Goal: Task Accomplishment & Management: Use online tool/utility

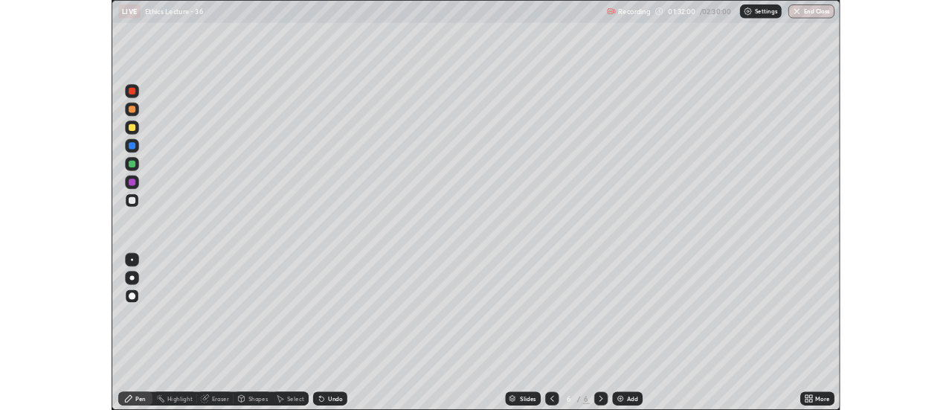
scroll to position [536, 952]
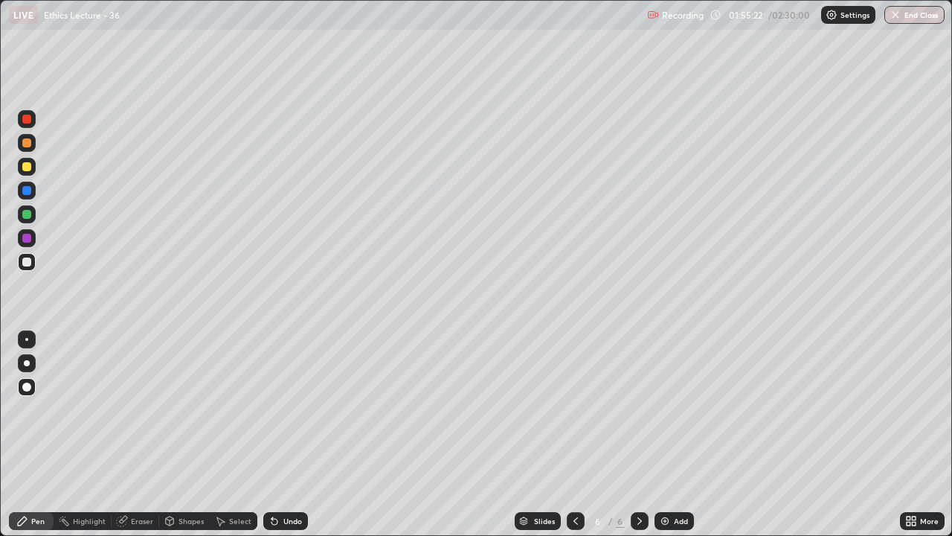
click at [669, 515] on img at bounding box center [665, 521] width 12 height 12
click at [664, 516] on img at bounding box center [665, 521] width 12 height 12
click at [29, 212] on div at bounding box center [26, 214] width 9 height 9
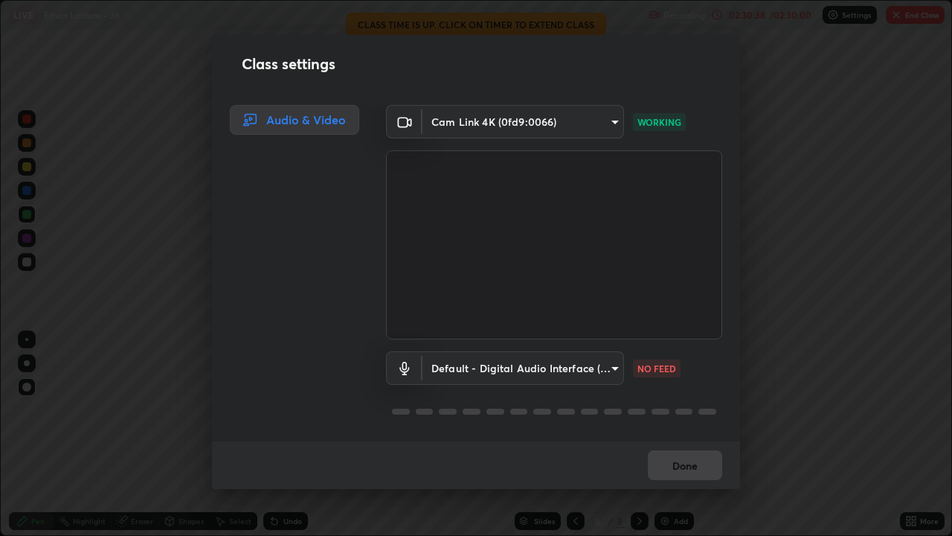
click at [760, 432] on div "Class settings Audio & Video Cam Link 4K (0fd9:0066) 21cdc3c01e48a0acd22f0e5976…" at bounding box center [476, 268] width 952 height 536
click at [691, 476] on div "Done" at bounding box center [476, 465] width 528 height 48
click at [696, 468] on div "Done" at bounding box center [476, 465] width 528 height 48
click at [922, 20] on div "Class settings Audio & Video Cam Link 4K (0fd9:0066) 21cdc3c01e48a0acd22f0e5976…" at bounding box center [476, 268] width 952 height 536
click at [769, 344] on div "Class settings Audio & Video Cam Link 4K (0fd9:0066) 21cdc3c01e48a0acd22f0e5976…" at bounding box center [476, 268] width 952 height 536
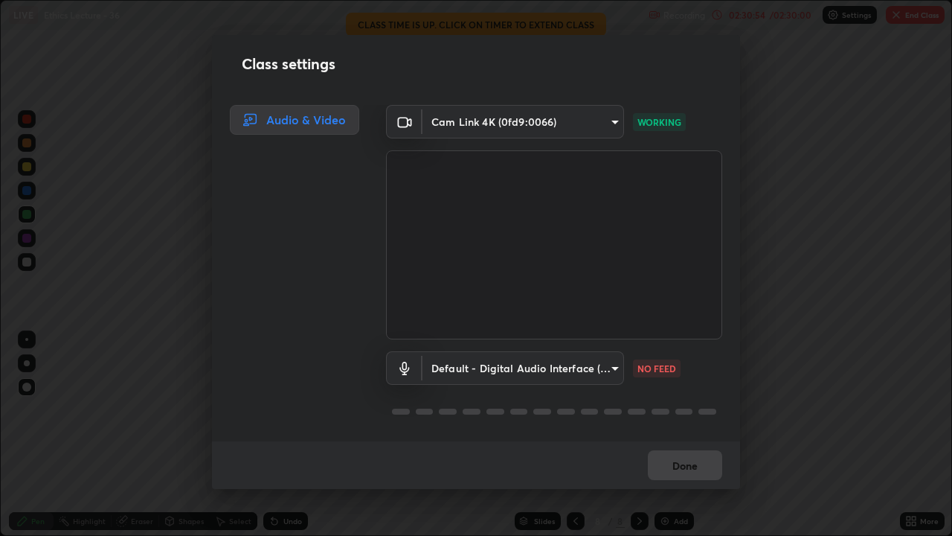
click at [697, 463] on div "Done" at bounding box center [476, 465] width 528 height 48
click at [696, 466] on div "Done" at bounding box center [476, 465] width 528 height 48
click at [648, 370] on p "NO FEED" at bounding box center [657, 368] width 39 height 13
click at [805, 479] on div "Class settings Audio & Video Cam Link 4K (0fd9:0066) 21cdc3c01e48a0acd22f0e5976…" at bounding box center [476, 268] width 952 height 536
click at [919, 14] on div "Class settings Audio & Video Cam Link 4K (0fd9:0066) 21cdc3c01e48a0acd22f0e5976…" at bounding box center [476, 268] width 952 height 536
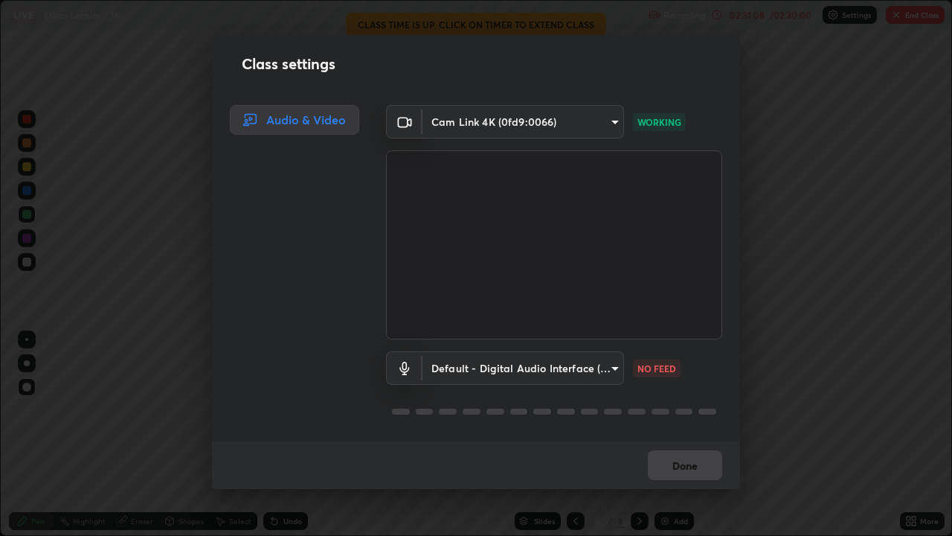
click at [185, 249] on div "Class settings Audio & Video Cam Link 4K (0fd9:0066) 21cdc3c01e48a0acd22f0e5976…" at bounding box center [476, 268] width 952 height 536
click at [135, 475] on div "Class settings Audio & Video Cam Link 4K (0fd9:0066) 21cdc3c01e48a0acd22f0e5976…" at bounding box center [476, 268] width 952 height 536
click at [475, 508] on div "Class settings Audio & Video Cam Link 4K (0fd9:0066) 21cdc3c01e48a0acd22f0e5976…" at bounding box center [476, 268] width 952 height 536
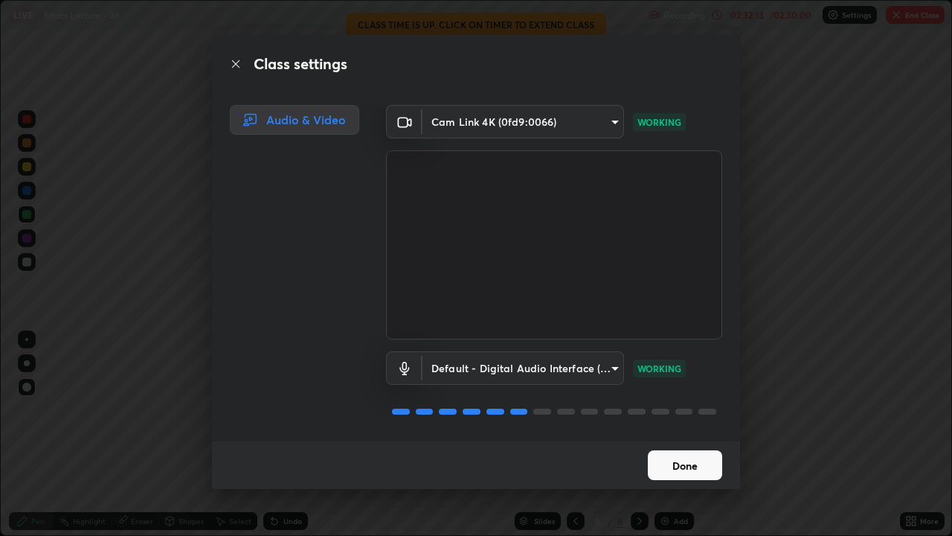
click at [693, 469] on button "Done" at bounding box center [685, 465] width 74 height 30
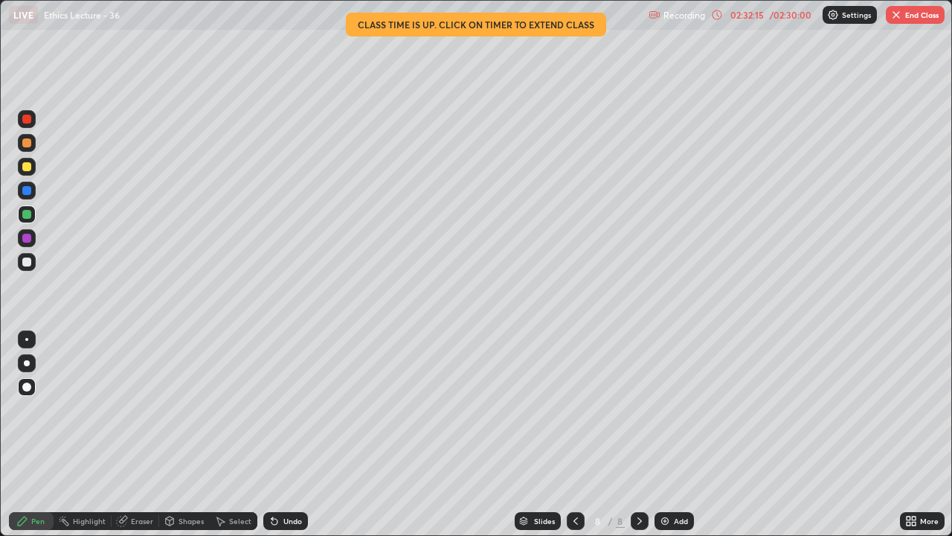
click at [914, 20] on button "End Class" at bounding box center [915, 15] width 59 height 18
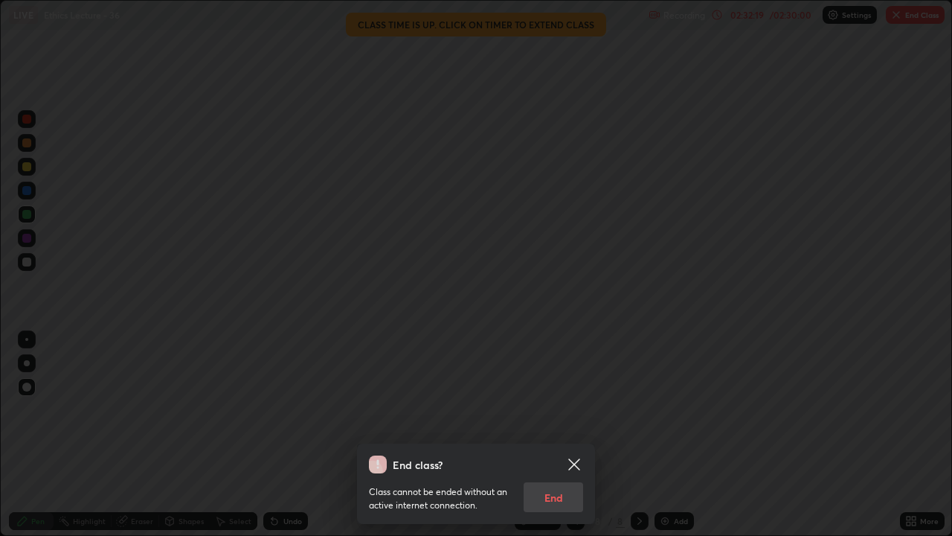
click at [559, 493] on div "Class cannot be ended without an active internet connection. End" at bounding box center [476, 492] width 214 height 39
click at [552, 503] on div "Class cannot be ended without an active internet connection. End" at bounding box center [476, 492] width 214 height 39
click at [554, 492] on div "Class cannot be ended without an active internet connection. End" at bounding box center [476, 492] width 214 height 39
click at [551, 496] on div "Class cannot be ended without an active internet connection. End" at bounding box center [476, 492] width 214 height 39
click at [551, 492] on div "Class cannot be ended without an active internet connection. End" at bounding box center [476, 492] width 214 height 39
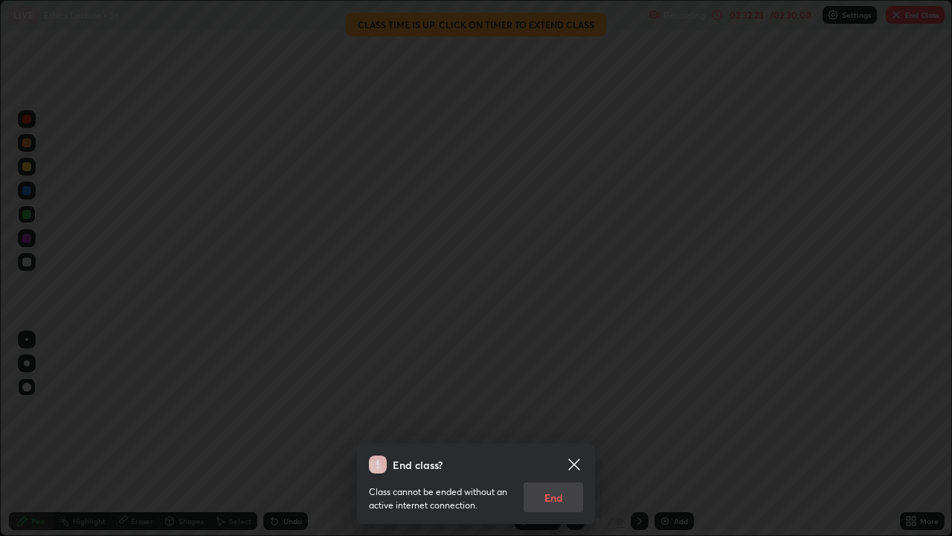
click at [554, 499] on div "Class cannot be ended without an active internet connection. End" at bounding box center [476, 492] width 214 height 39
click at [551, 499] on div "Class cannot be ended without an active internet connection. End" at bounding box center [476, 492] width 214 height 39
click at [548, 496] on div "Class cannot be ended without an active internet connection. End" at bounding box center [476, 492] width 214 height 39
click at [548, 492] on div "Class cannot be ended without an active internet connection. End" at bounding box center [476, 492] width 214 height 39
click at [554, 495] on div "Class cannot be ended without an active internet connection. End" at bounding box center [476, 492] width 214 height 39
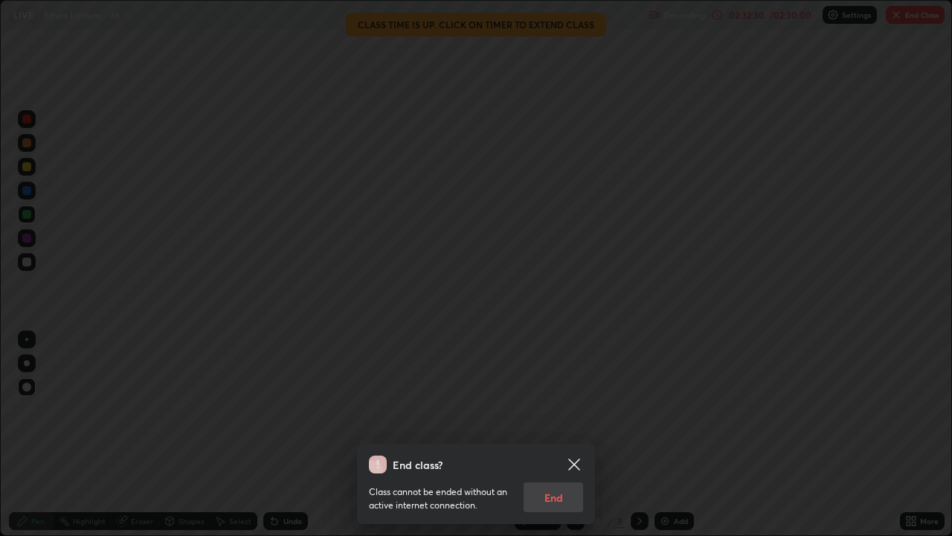
click at [559, 497] on div "Class cannot be ended without an active internet connection. End" at bounding box center [476, 492] width 214 height 39
click at [557, 496] on div "Class cannot be ended without an active internet connection. End" at bounding box center [476, 492] width 214 height 39
click at [557, 495] on div "Class cannot be ended without an active internet connection. End" at bounding box center [476, 492] width 214 height 39
click at [558, 494] on div "Class cannot be ended without an active internet connection. End" at bounding box center [476, 492] width 214 height 39
click at [578, 465] on icon at bounding box center [574, 464] width 18 height 18
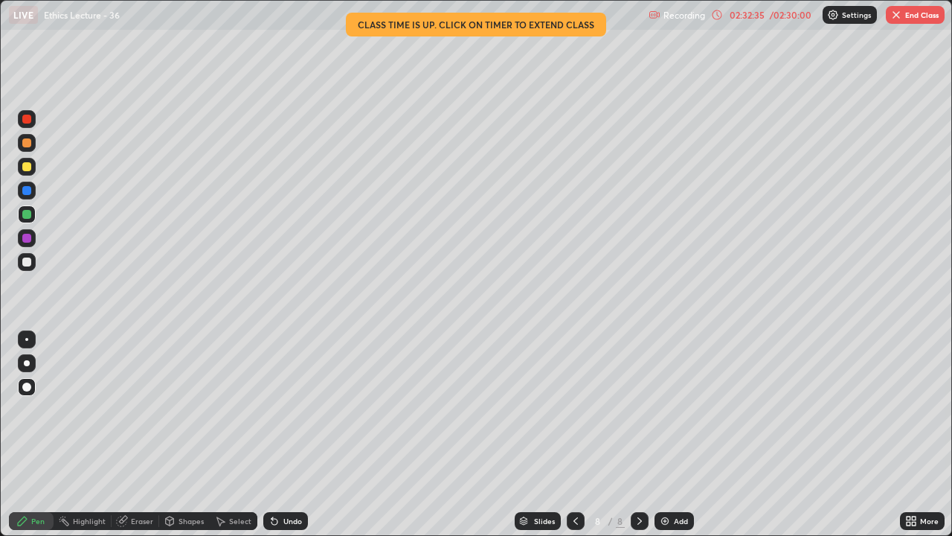
click at [914, 20] on button "End Class" at bounding box center [915, 15] width 59 height 18
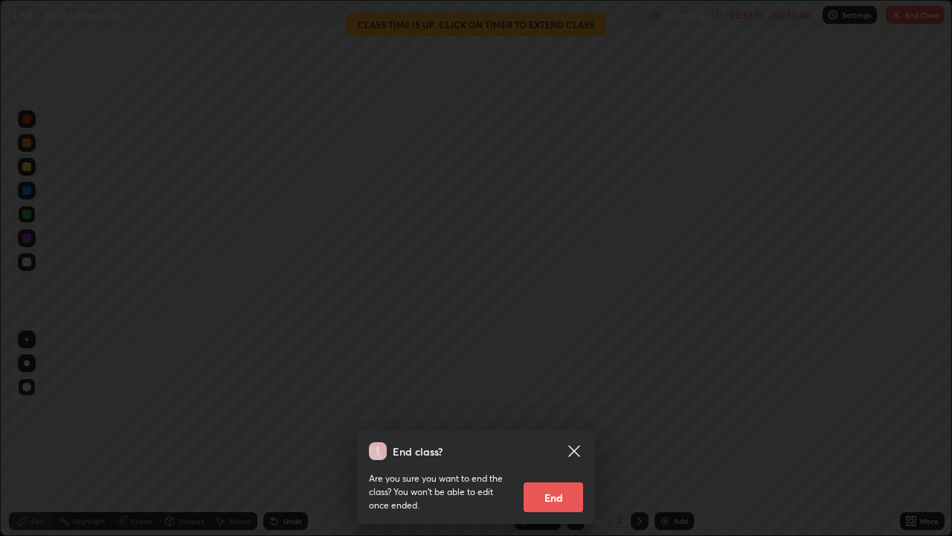
click at [554, 496] on button "End" at bounding box center [554, 497] width 60 height 30
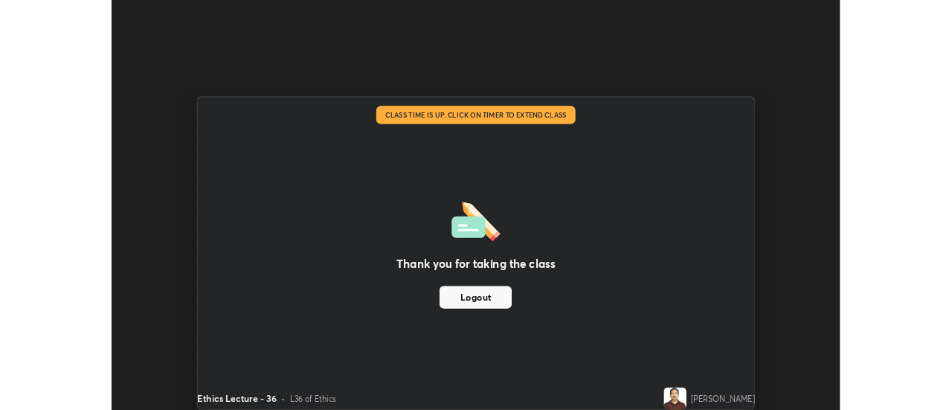
scroll to position [73993, 73451]
